Goal: Use online tool/utility: Use online tool/utility

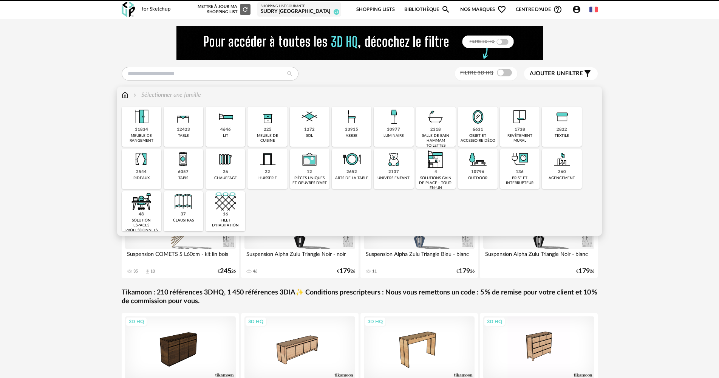
drag, startPoint x: 194, startPoint y: 124, endPoint x: 414, endPoint y: 180, distance: 227.0
click at [194, 124] on div "12423 table" at bounding box center [184, 127] width 40 height 40
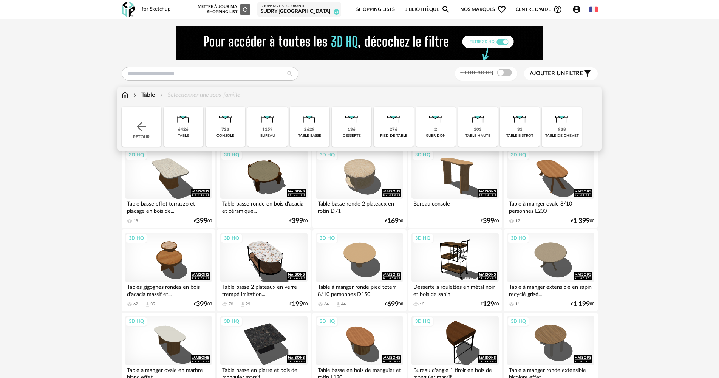
click at [197, 129] on div "6426 table" at bounding box center [184, 127] width 40 height 40
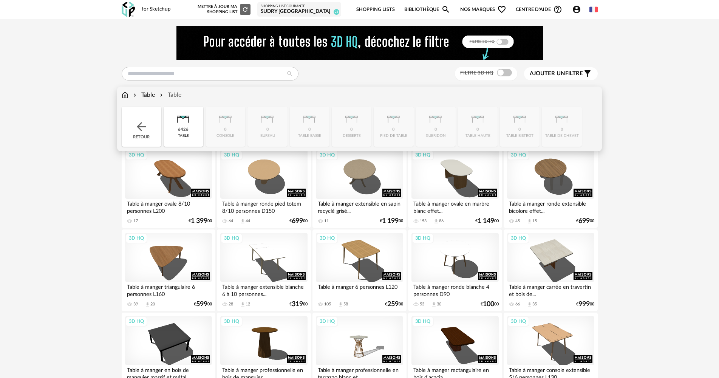
click at [150, 97] on div "Table" at bounding box center [143, 95] width 23 height 9
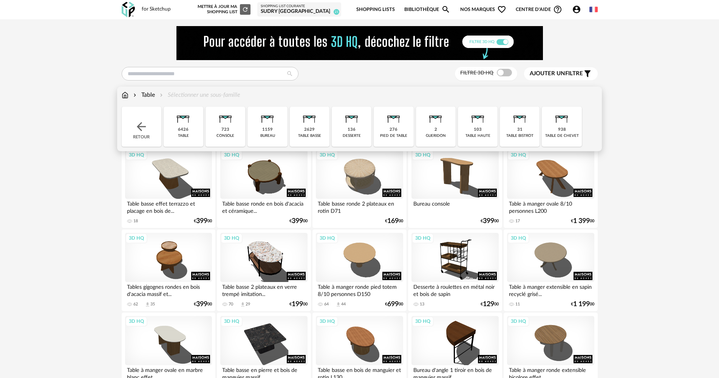
click at [311, 125] on img at bounding box center [309, 117] width 20 height 20
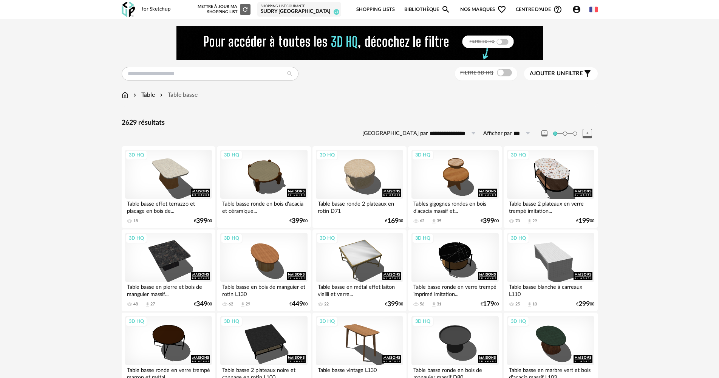
click at [578, 69] on div "Ajouter un filtre s Filter icon" at bounding box center [561, 73] width 62 height 9
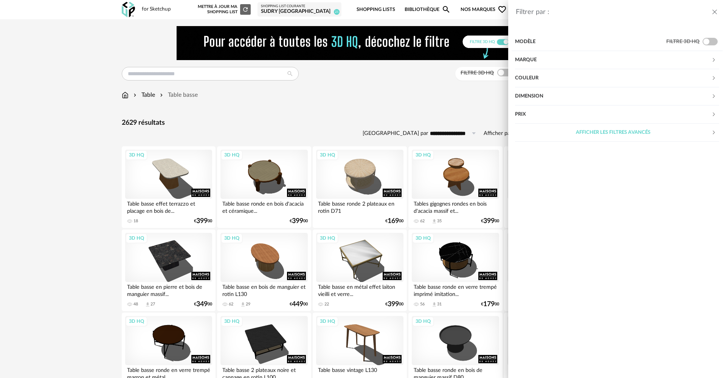
click at [633, 61] on div "Marque" at bounding box center [613, 60] width 196 height 18
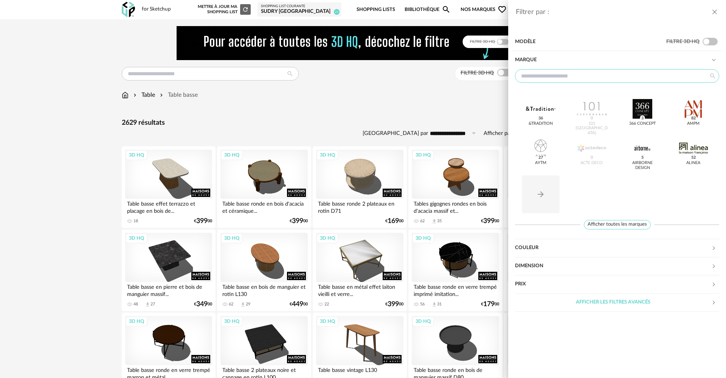
click at [605, 80] on input "text" at bounding box center [617, 76] width 204 height 14
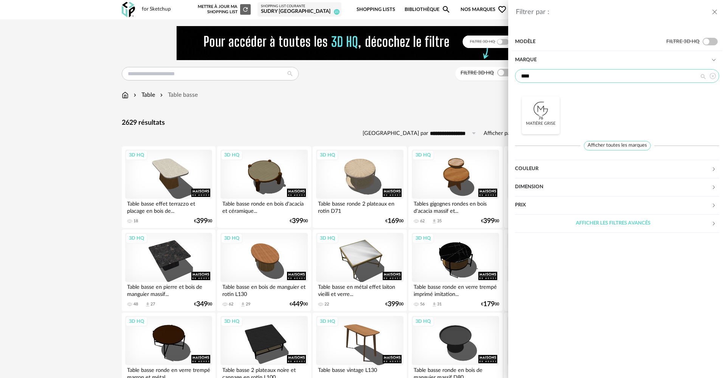
type input "****"
click at [553, 113] on div at bounding box center [540, 109] width 29 height 20
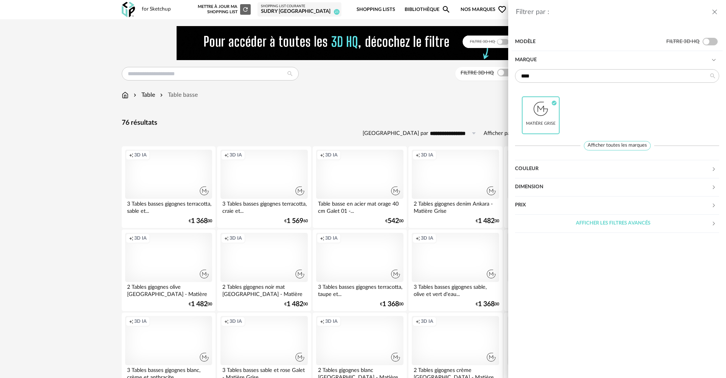
click at [102, 192] on div "Filtrer par : Modèle Filtre 3D HQ Marque **** Matière Grise Check Circle icon A…" at bounding box center [363, 189] width 726 height 378
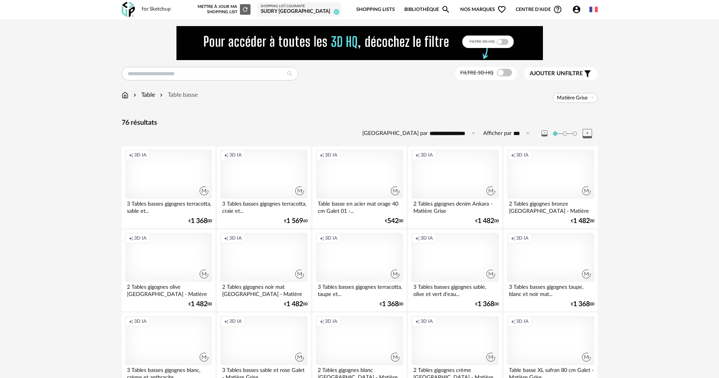
click at [455, 181] on div "Creation icon 3D IA" at bounding box center [455, 174] width 87 height 49
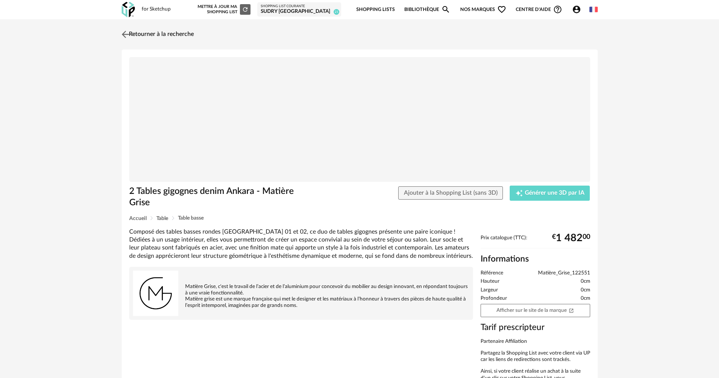
click at [172, 29] on link "Retourner à la recherche" at bounding box center [157, 34] width 74 height 17
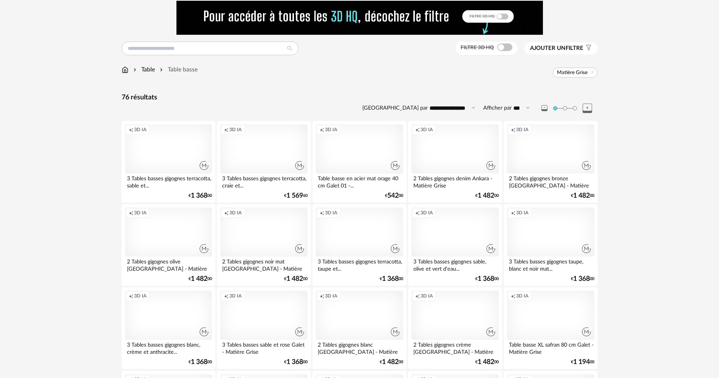
scroll to position [38, 0]
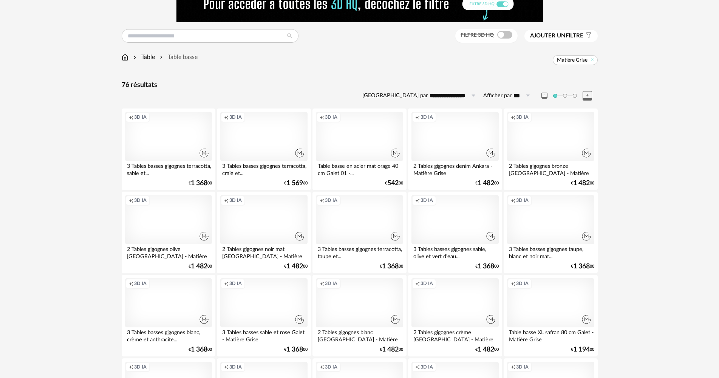
click at [375, 303] on div "Creation icon 3D IA" at bounding box center [359, 302] width 87 height 49
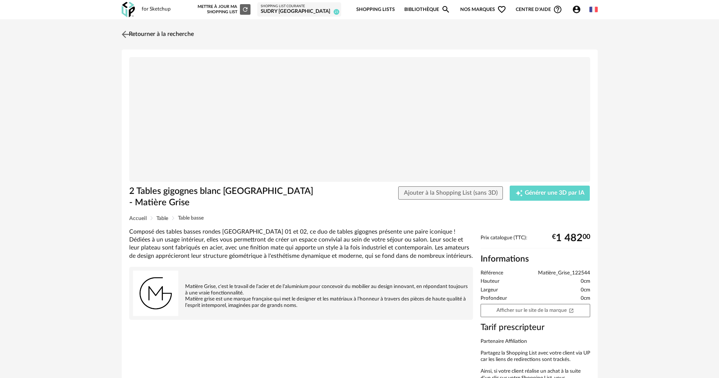
click at [180, 35] on link "Retourner à la recherche" at bounding box center [157, 34] width 74 height 17
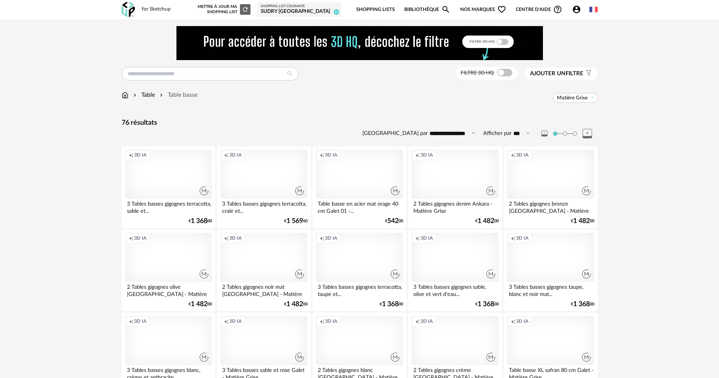
click at [519, 259] on div "Creation icon 3D IA" at bounding box center [550, 257] width 87 height 49
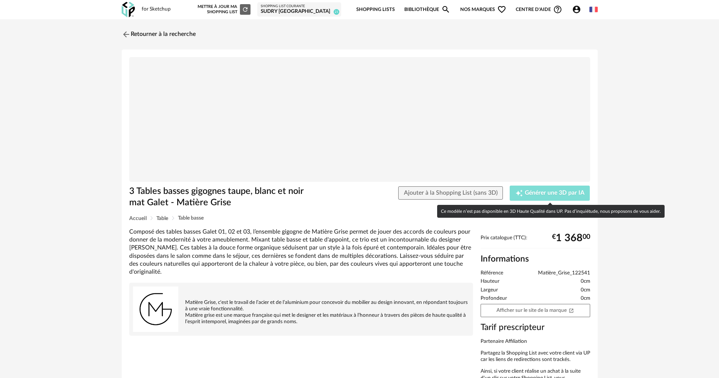
click at [560, 190] on span "Générer une 3D par IA" at bounding box center [555, 193] width 60 height 6
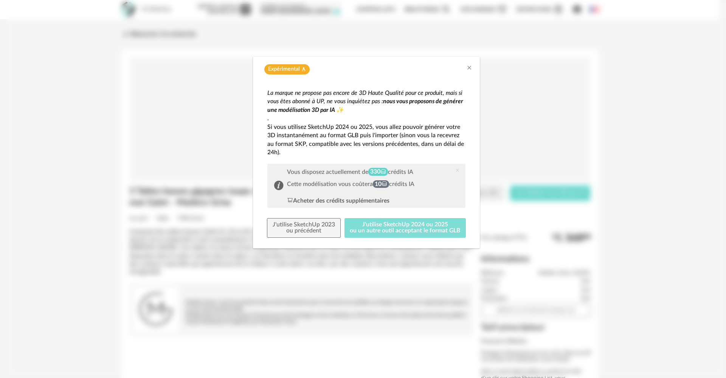
click at [403, 229] on button "J'utilise SketchUp 2024 ou 2025 ou un autre outil acceptant le format GLB" at bounding box center [405, 228] width 122 height 20
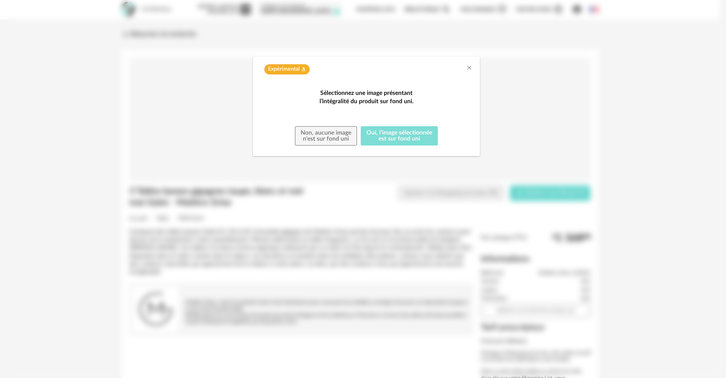
click at [403, 146] on button "Oui, l'image sélectionnée est sur fond uni" at bounding box center [399, 136] width 77 height 20
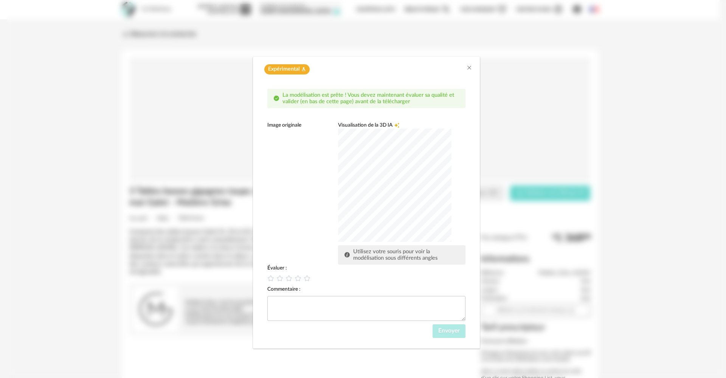
click at [392, 200] on div "dialog" at bounding box center [394, 185] width 113 height 113
click at [398, 181] on div "dialog" at bounding box center [394, 185] width 113 height 113
click at [271, 278] on icon "dialog" at bounding box center [271, 278] width 8 height 8
click at [297, 299] on textarea "dialog" at bounding box center [366, 308] width 198 height 25
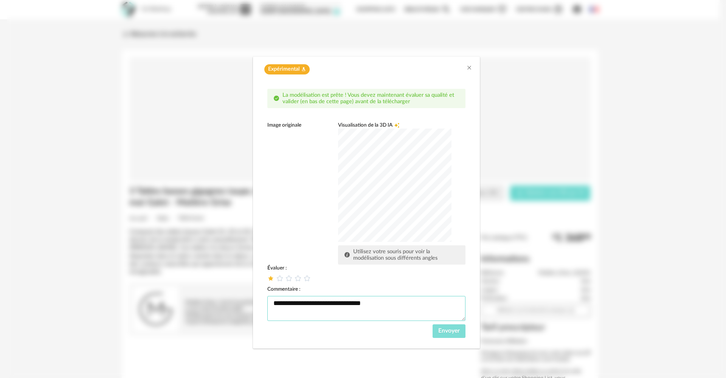
type textarea "**********"
click at [443, 334] on button "Envoyer" at bounding box center [448, 331] width 33 height 14
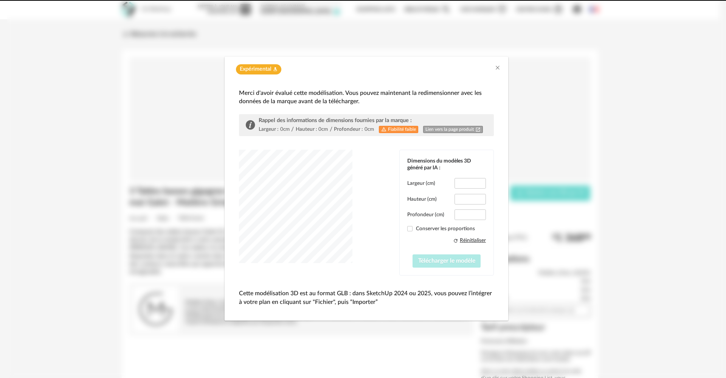
type input "*****"
type input "****"
type input "*****"
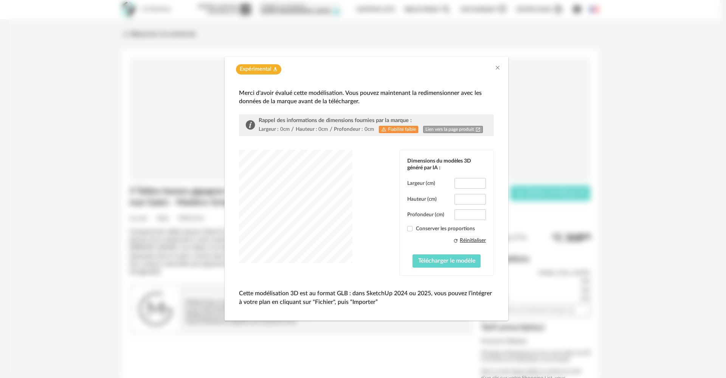
click at [330, 220] on div "dialog" at bounding box center [295, 206] width 113 height 113
click at [495, 70] on icon "Close" at bounding box center [497, 68] width 6 height 6
